Goal: Transaction & Acquisition: Purchase product/service

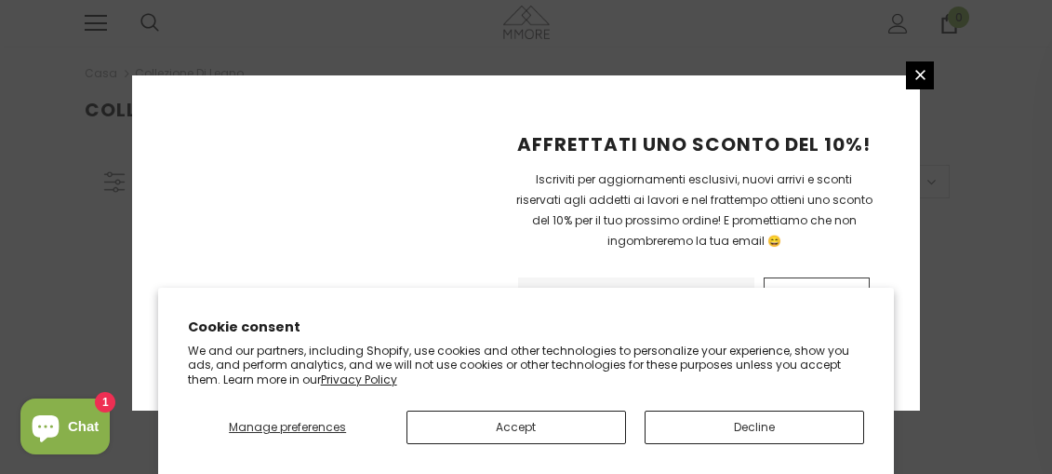
scroll to position [611, 0]
